Goal: Information Seeking & Learning: Learn about a topic

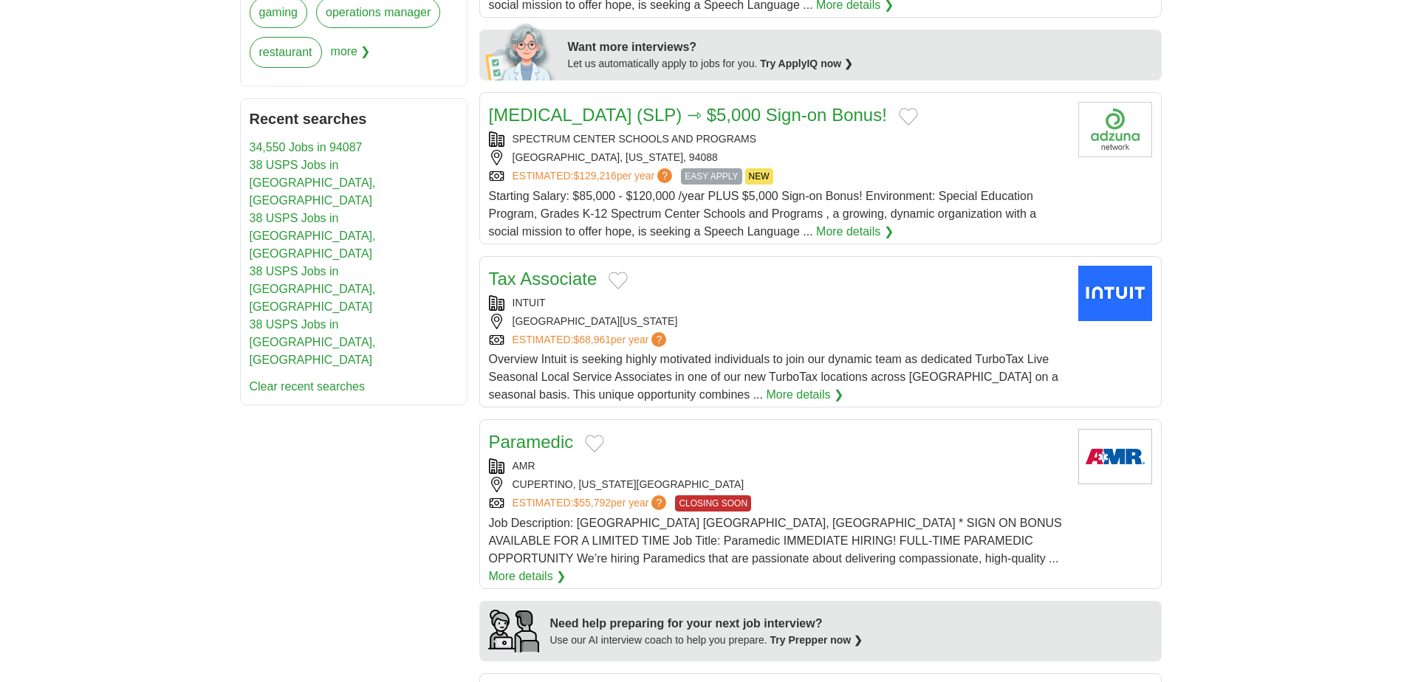
scroll to position [738, 0]
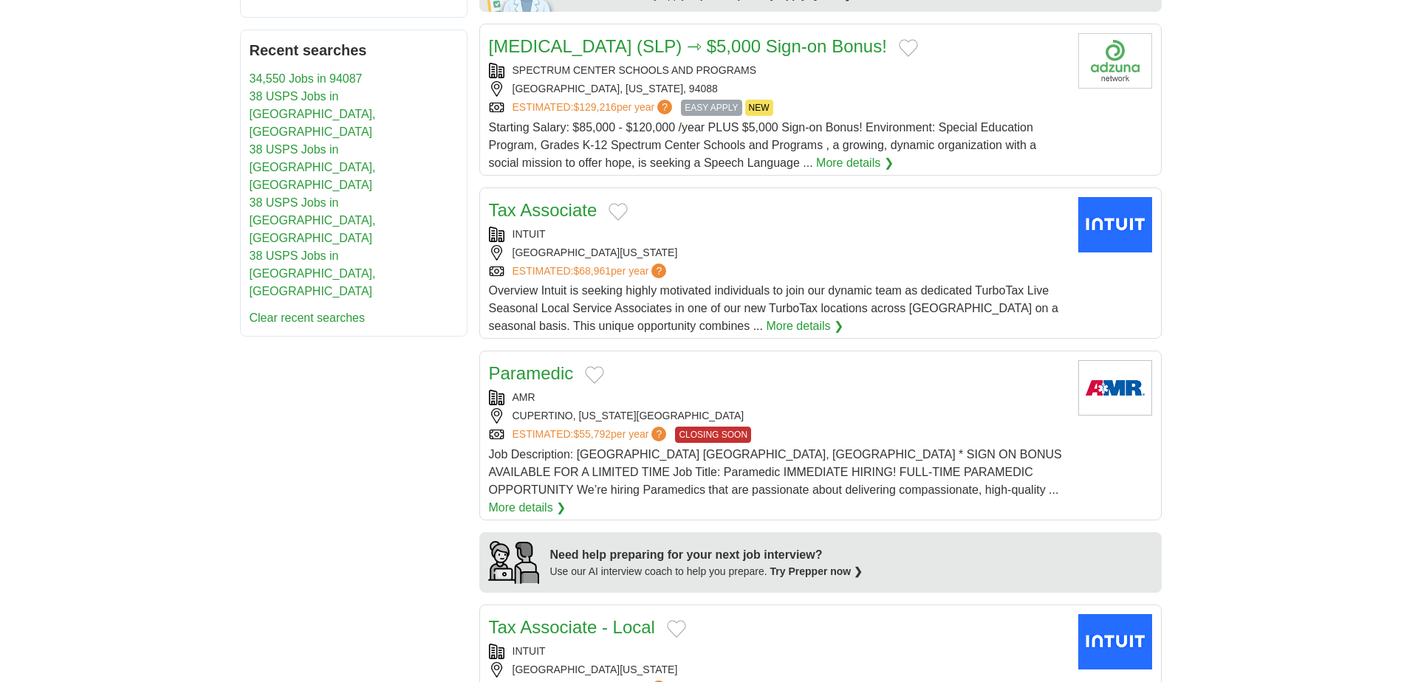
click at [558, 211] on link "Tax Associate" at bounding box center [543, 210] width 109 height 20
click at [795, 323] on link "More details ❯" at bounding box center [805, 326] width 78 height 18
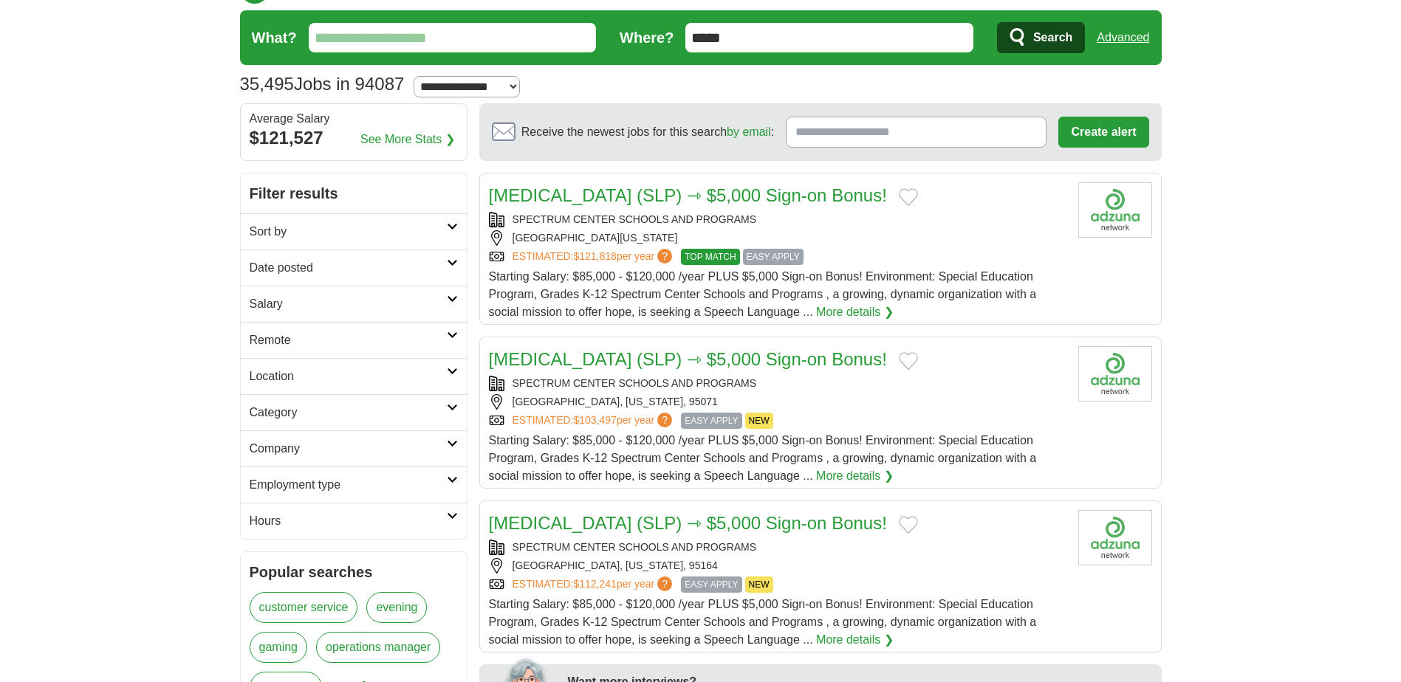
scroll to position [0, 0]
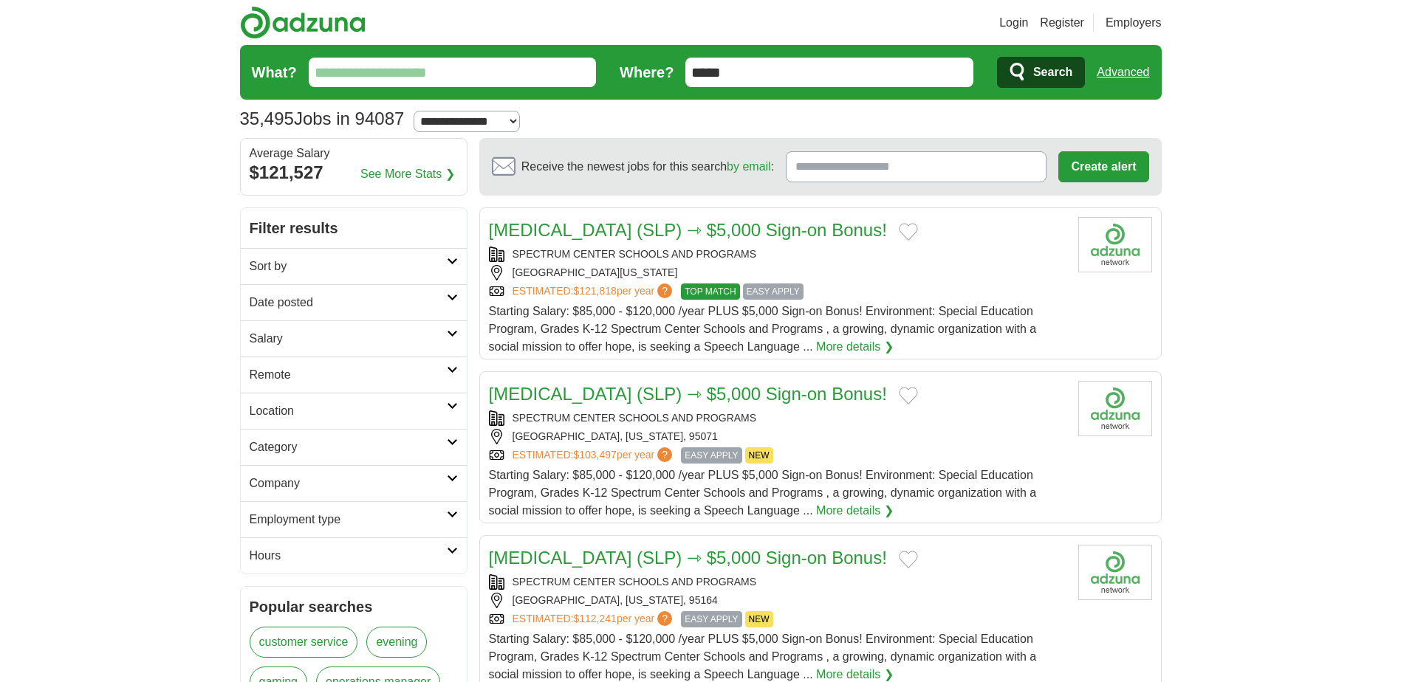
click at [1051, 72] on span "Search" at bounding box center [1052, 73] width 39 height 30
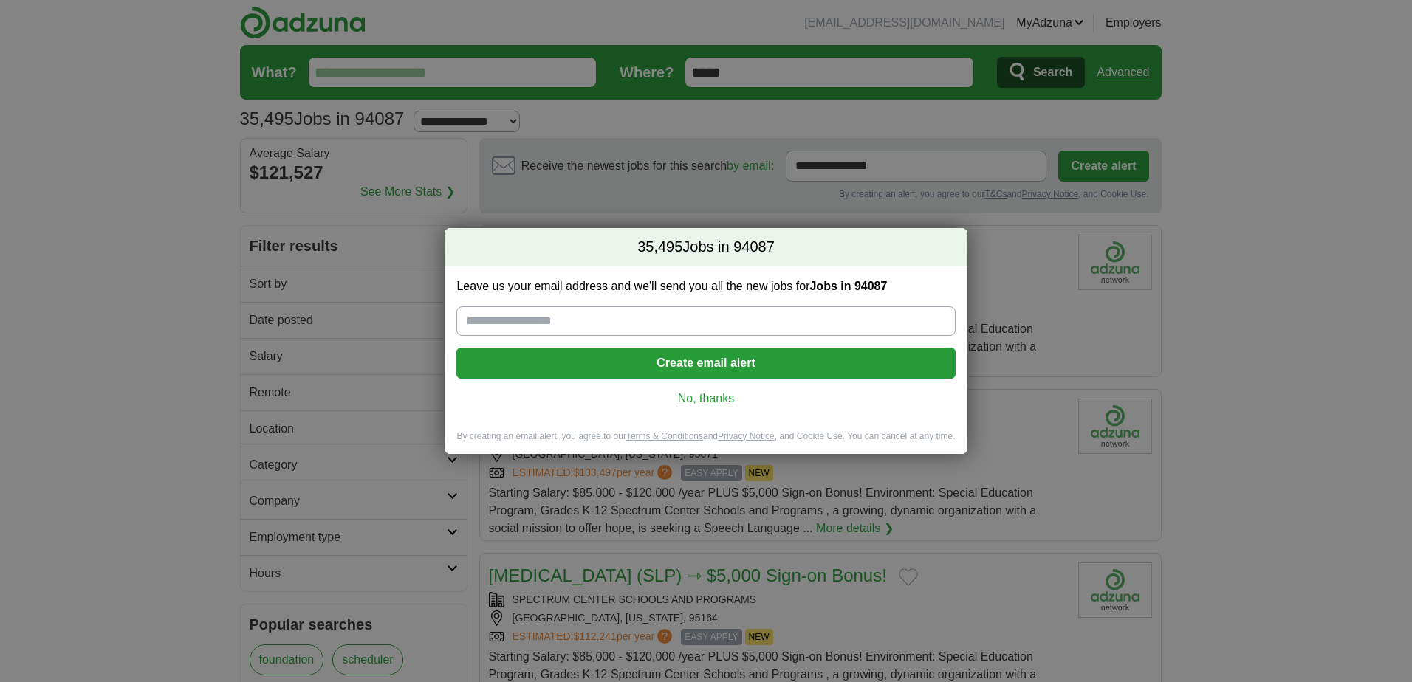
click at [704, 396] on link "No, thanks" at bounding box center [705, 399] width 475 height 16
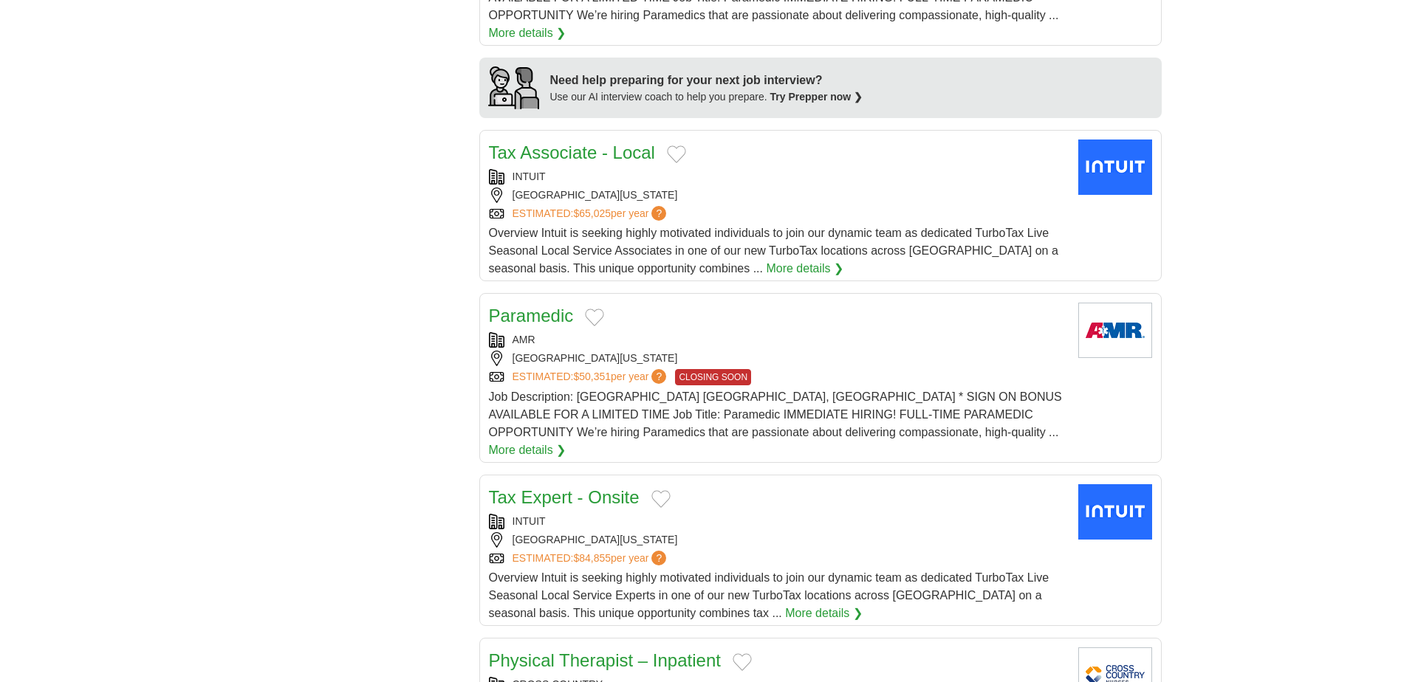
scroll to position [1477, 0]
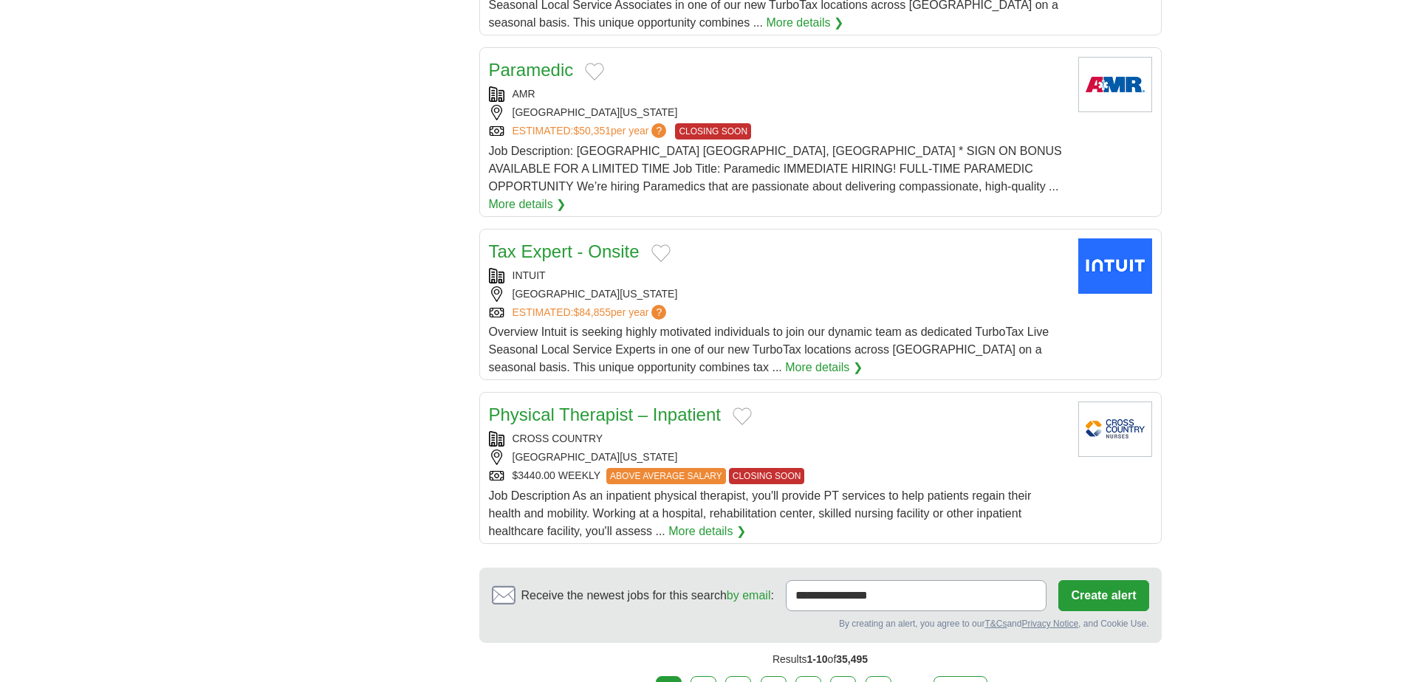
click at [564, 241] on link "Tax Expert - Onsite" at bounding box center [564, 251] width 151 height 20
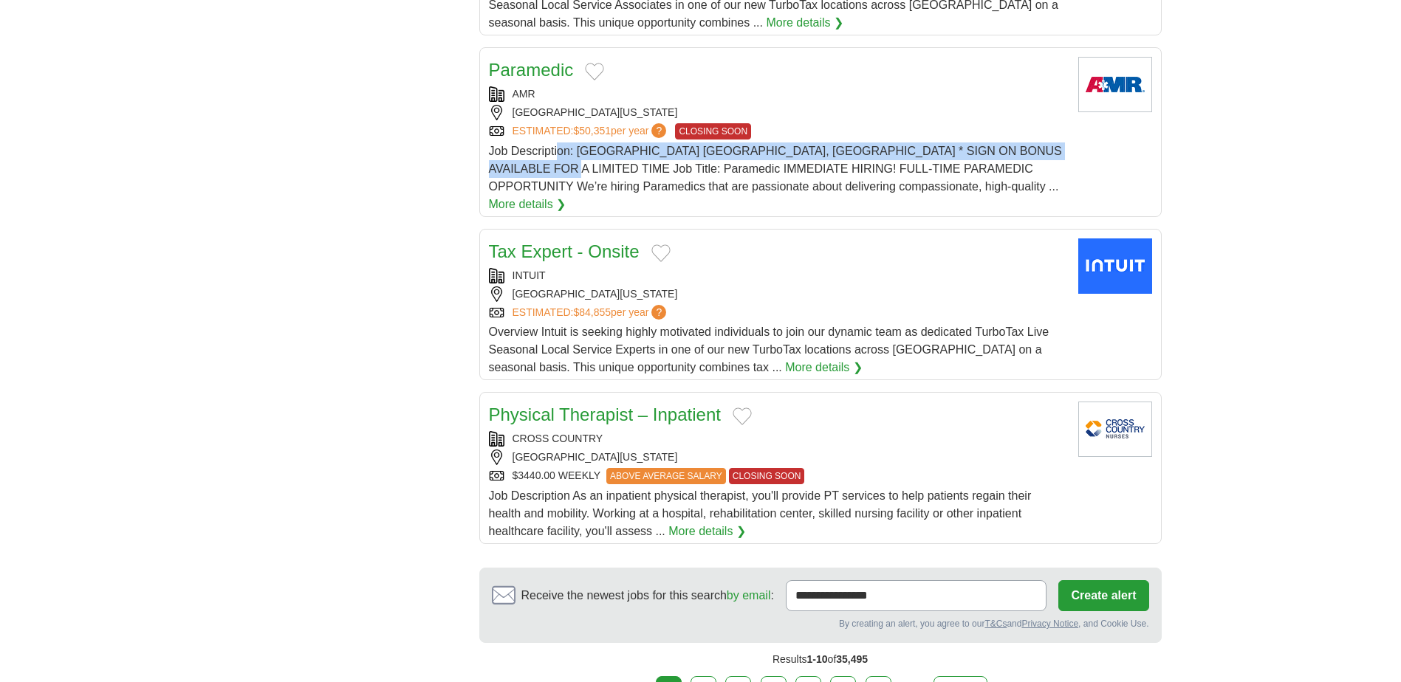
drag, startPoint x: 310, startPoint y: 142, endPoint x: 325, endPoint y: 80, distance: 64.5
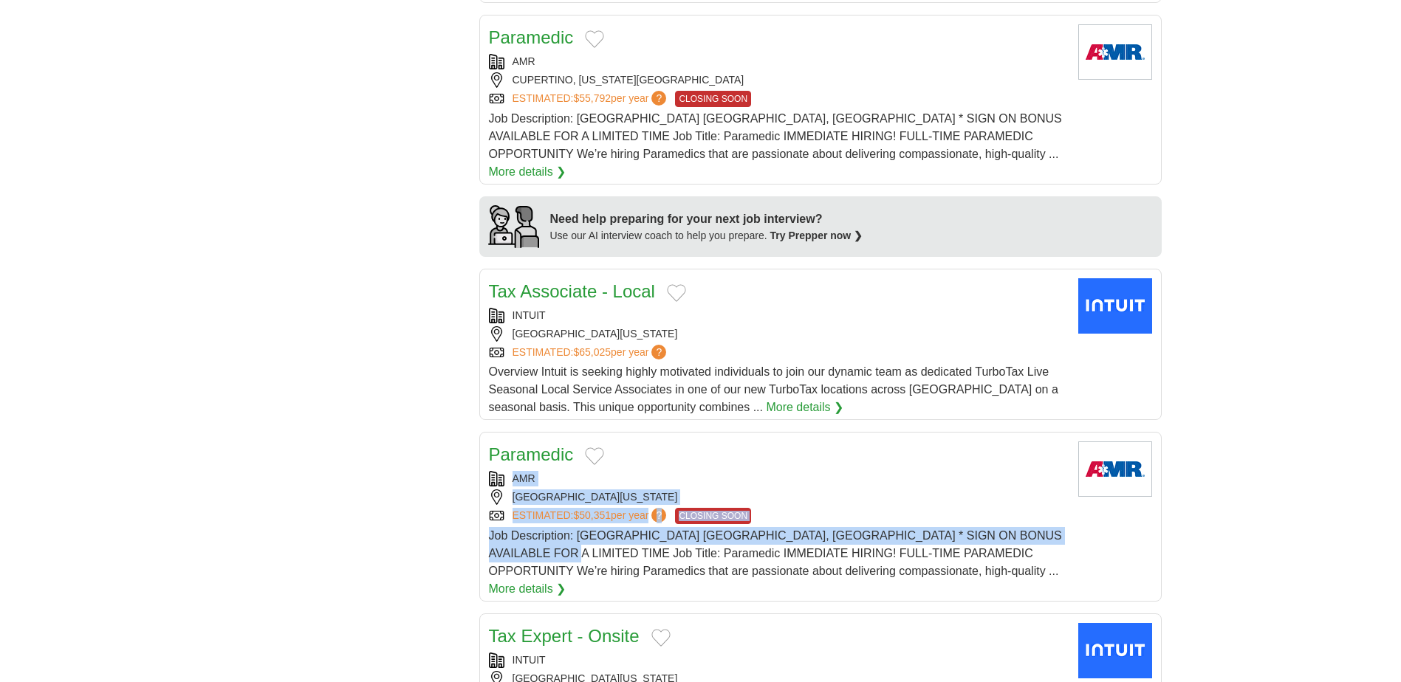
scroll to position [738, 0]
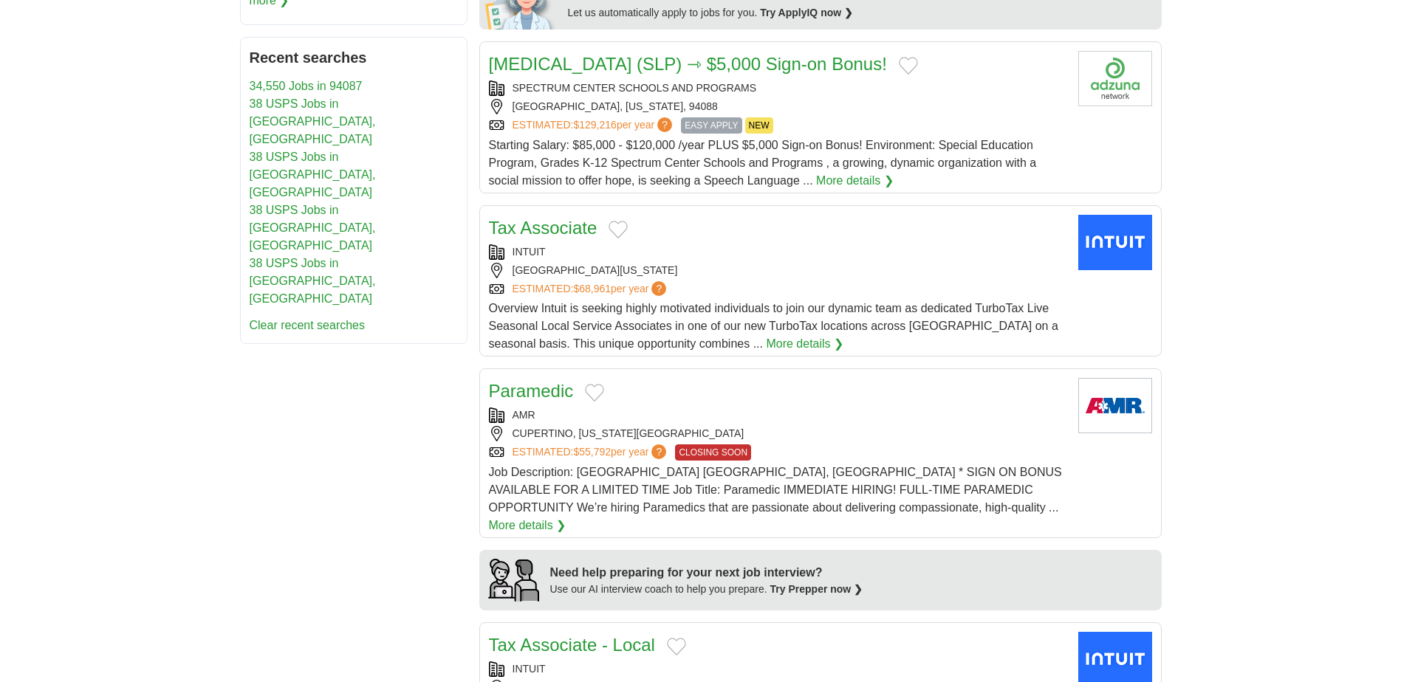
click at [302, 311] on div "**********" at bounding box center [700, 487] width 921 height 2000
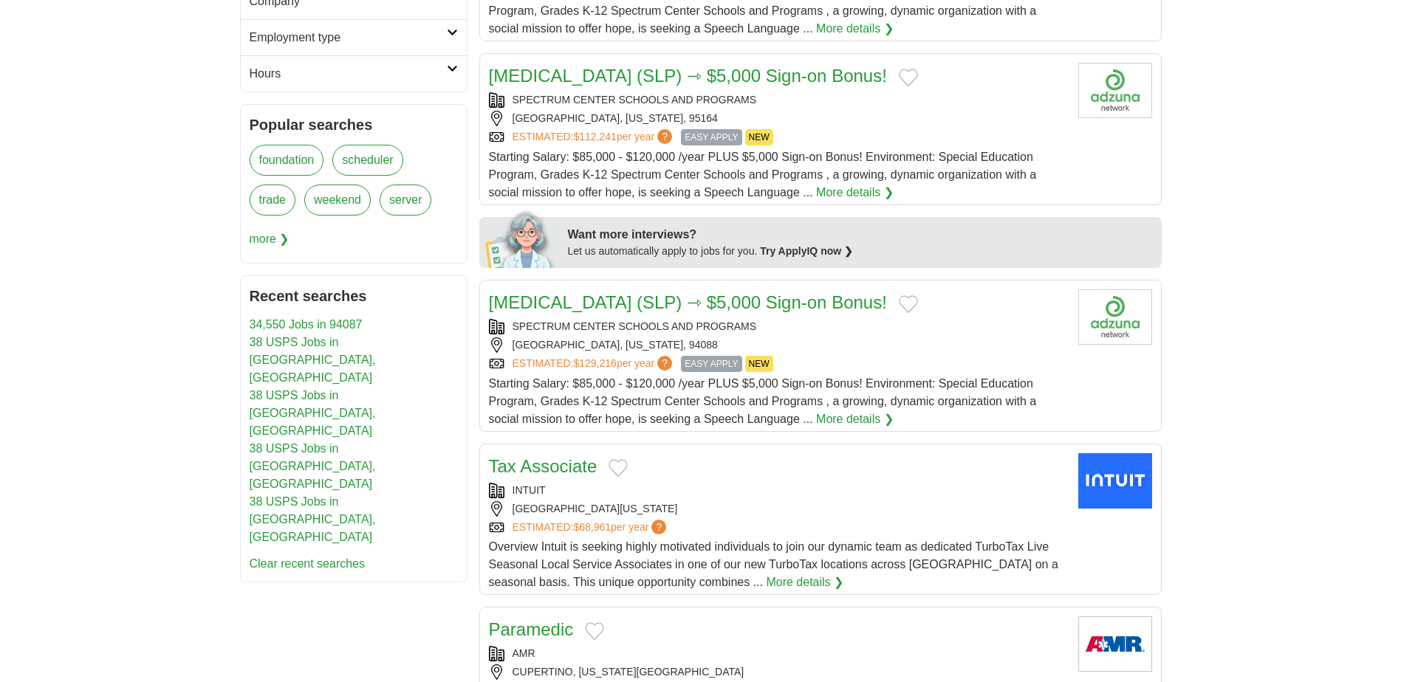
scroll to position [492, 0]
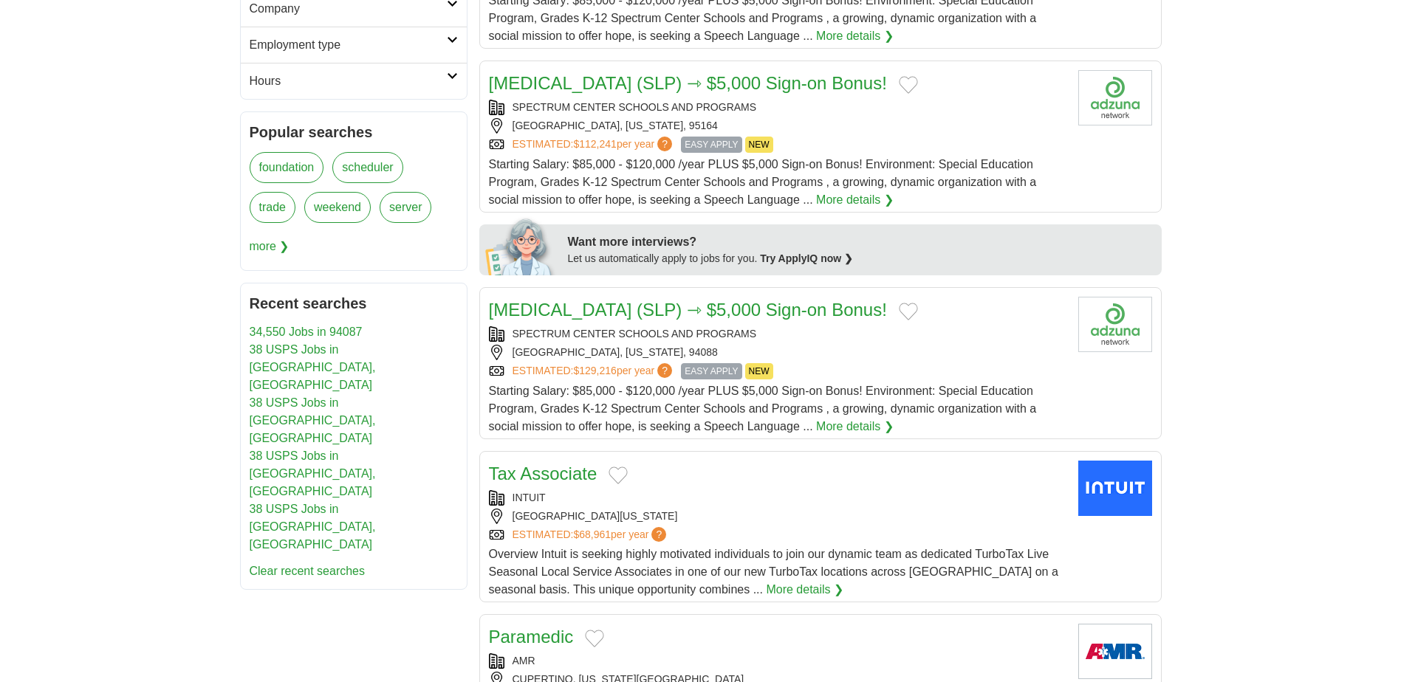
click at [815, 311] on link "[MEDICAL_DATA] (SLP) ⇾ $5,000 Sign-on Bonus!" at bounding box center [688, 310] width 398 height 20
